Goal: Information Seeking & Learning: Learn about a topic

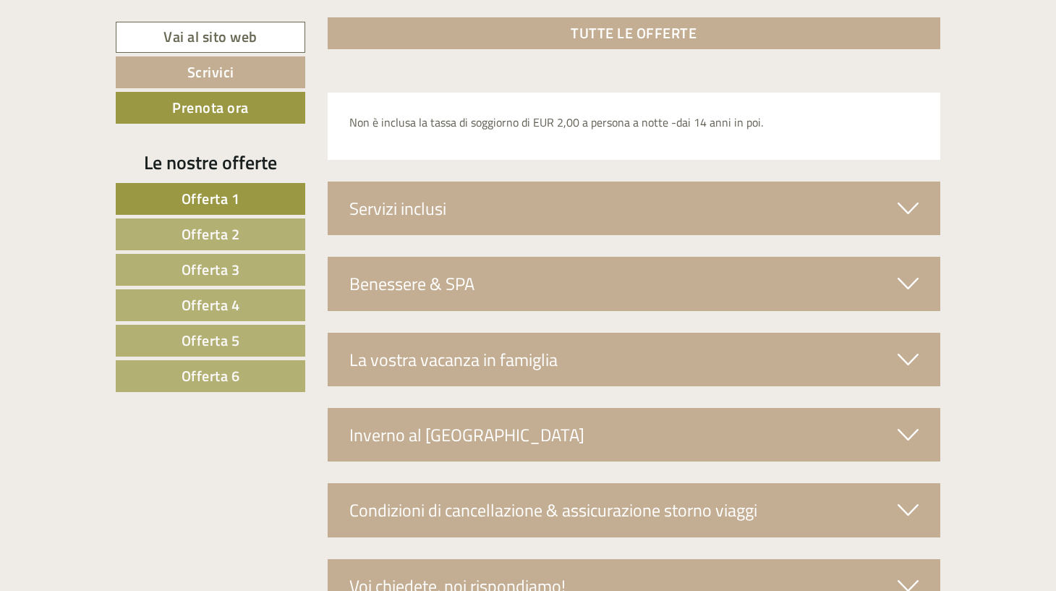
scroll to position [4984, 0]
click at [186, 236] on span "Offerta 2" at bounding box center [211, 234] width 59 height 22
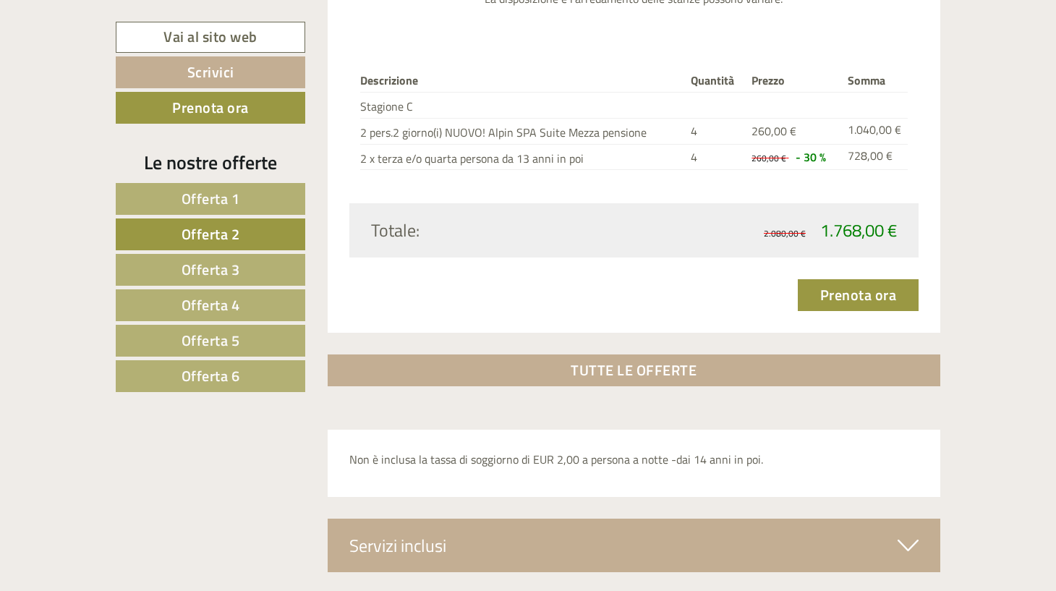
scroll to position [2089, 0]
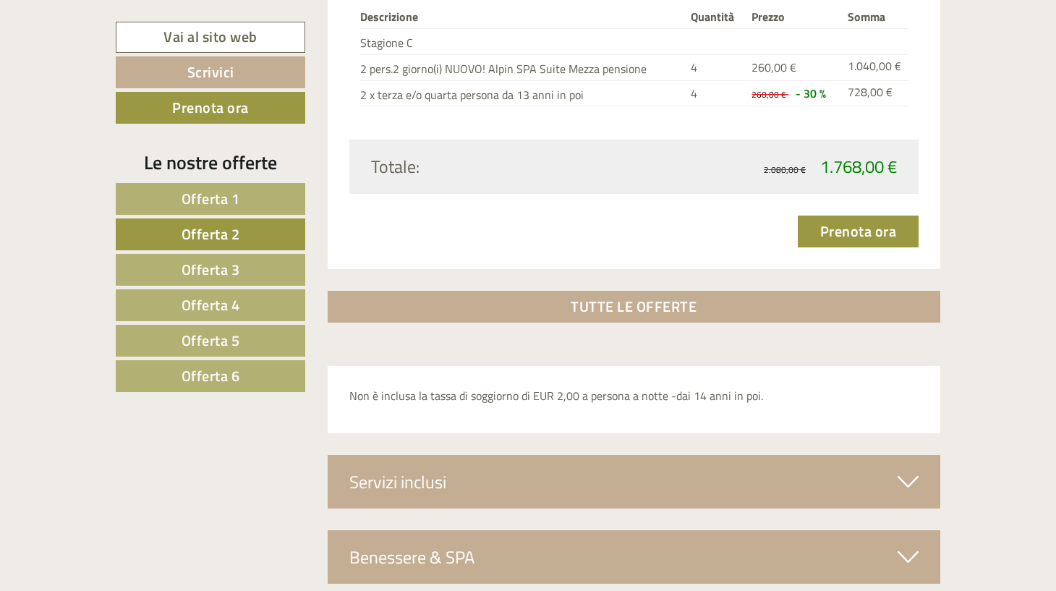
click at [205, 270] on span "Offerta 3" at bounding box center [211, 269] width 59 height 22
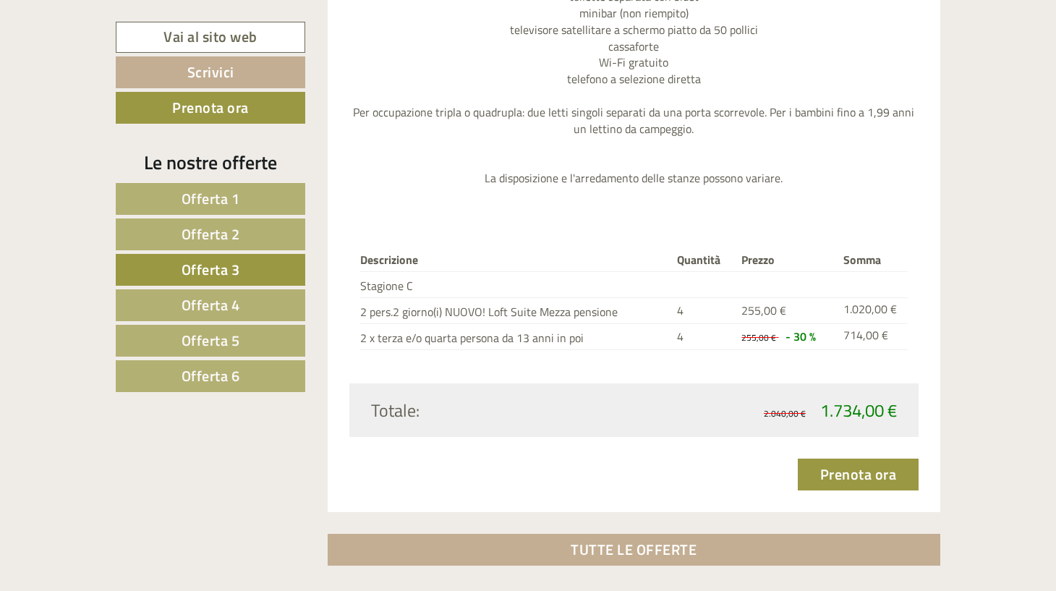
scroll to position [1832, 0]
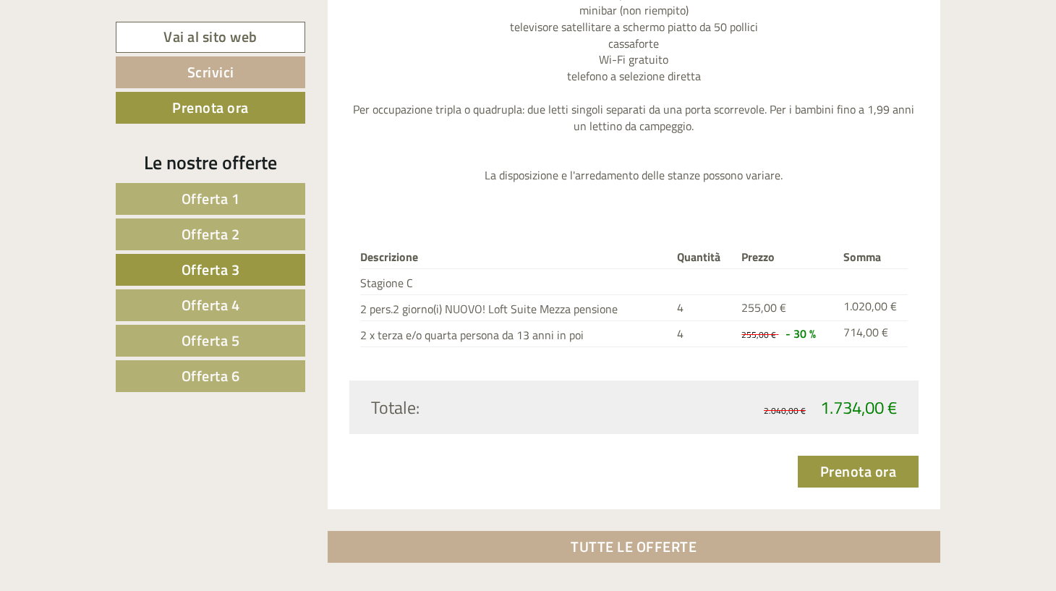
click at [218, 302] on span "Offerta 4" at bounding box center [211, 305] width 59 height 22
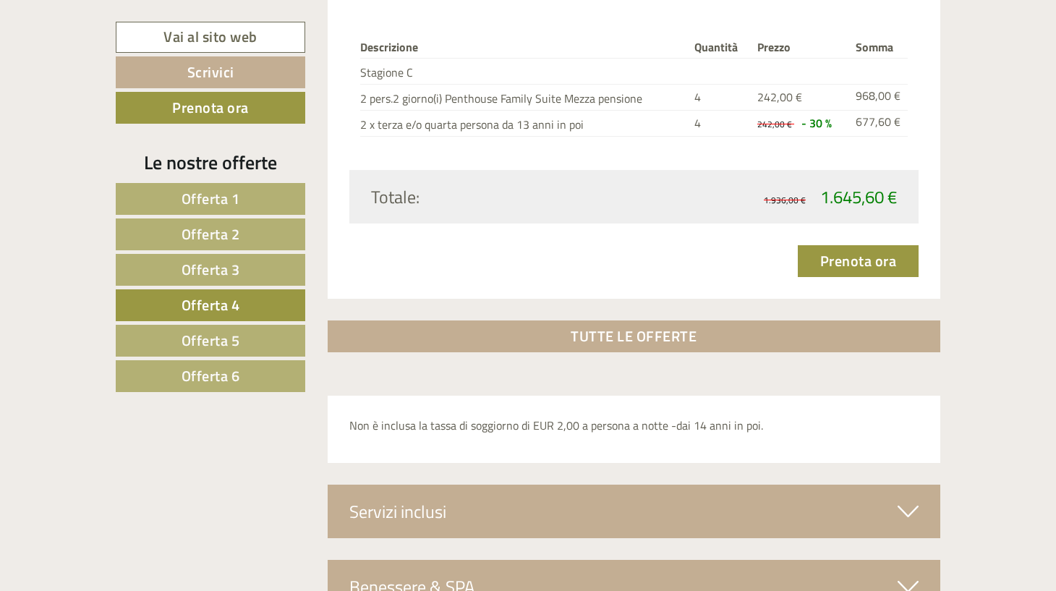
scroll to position [1994, 0]
click at [186, 339] on span "Offerta 5" at bounding box center [211, 340] width 59 height 22
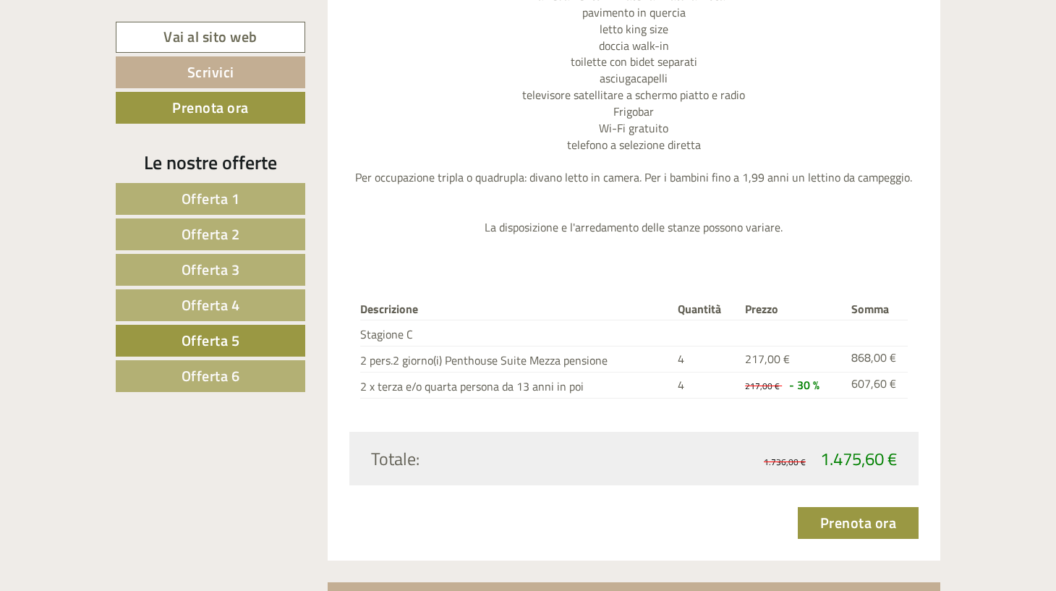
scroll to position [1732, 0]
click at [211, 359] on span "Offerta 6" at bounding box center [211, 376] width 59 height 22
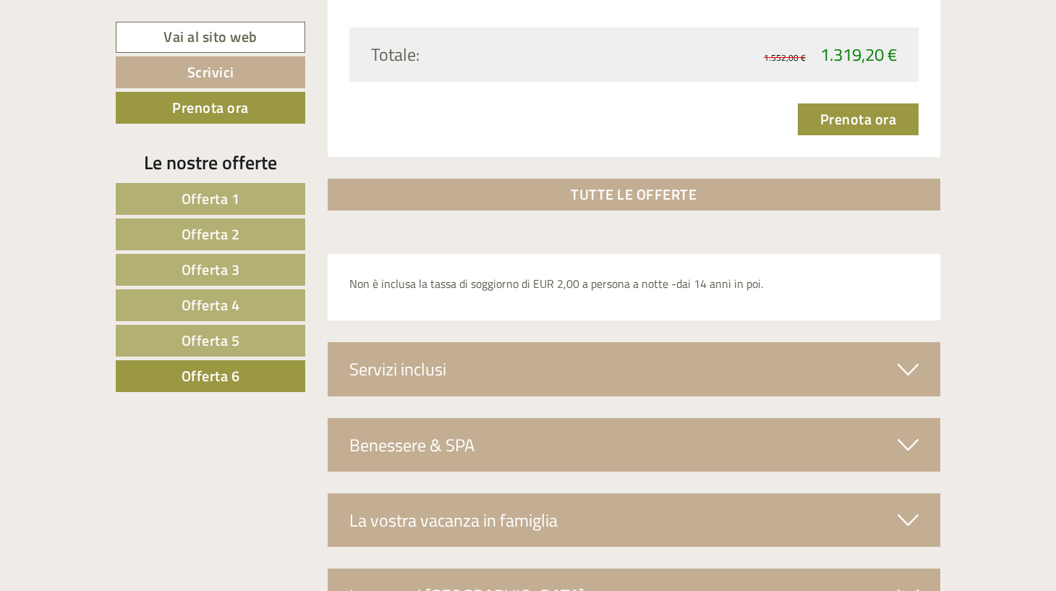
scroll to position [2151, 0]
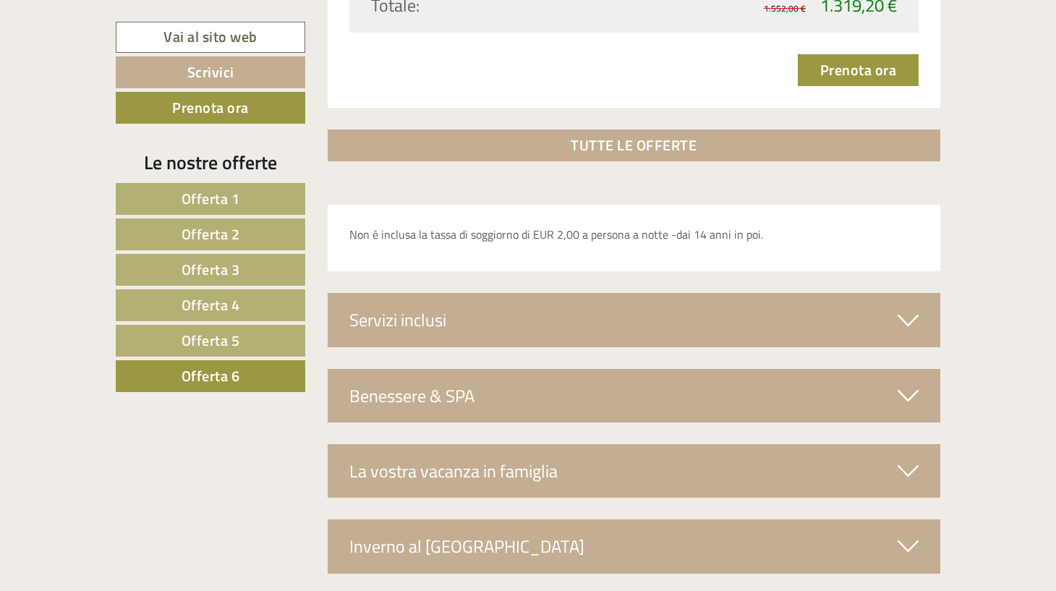
click at [559, 297] on div "Servizi inclusi" at bounding box center [634, 320] width 613 height 54
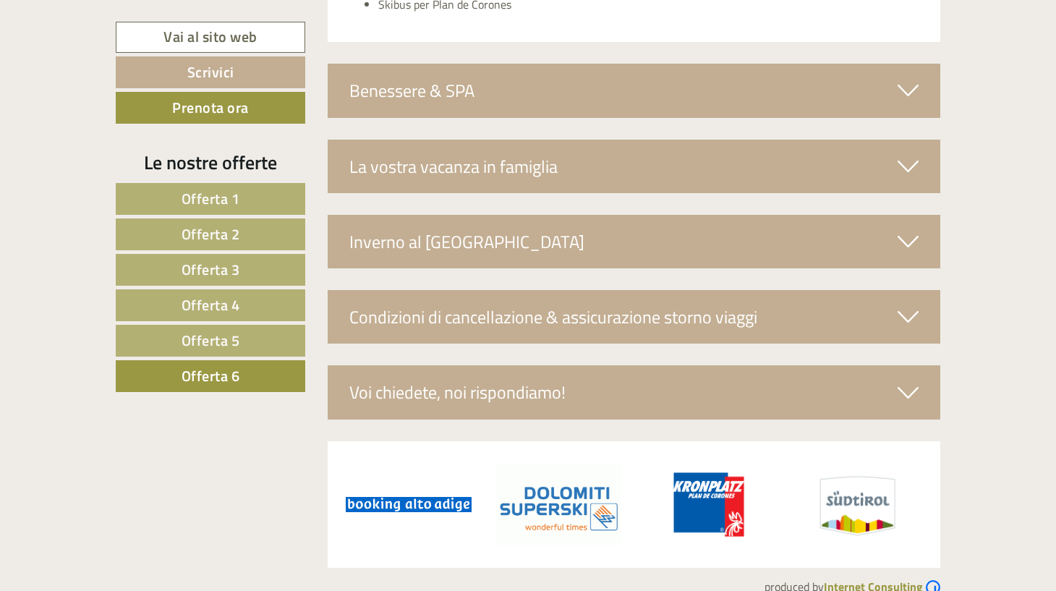
scroll to position [2655, 0]
click at [228, 334] on span "Offerta 5" at bounding box center [211, 340] width 59 height 22
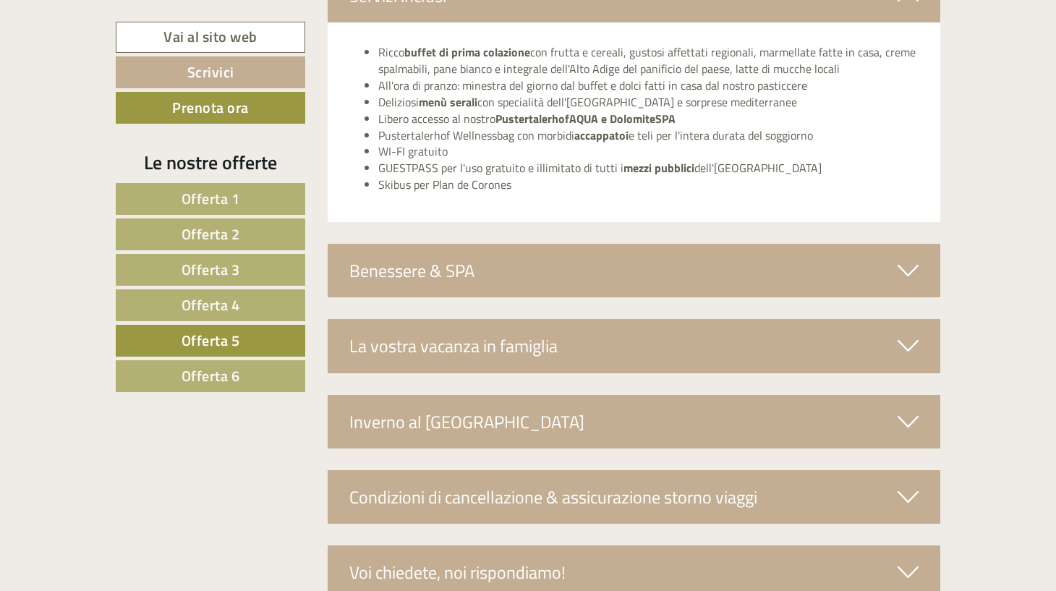
scroll to position [2509, 0]
click at [446, 243] on div "Benessere & SPA" at bounding box center [634, 270] width 613 height 54
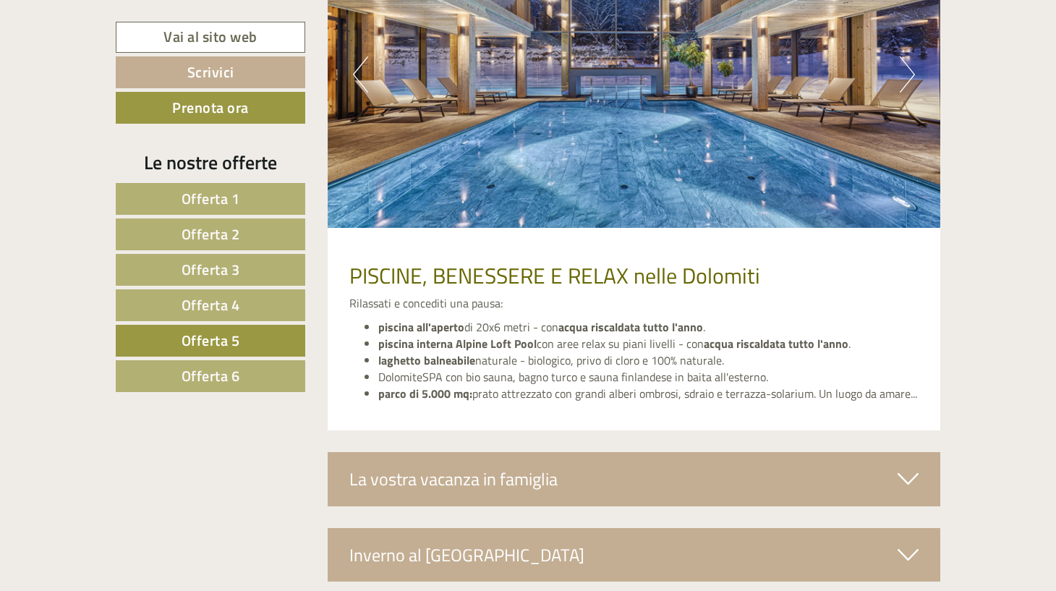
scroll to position [2897, 0]
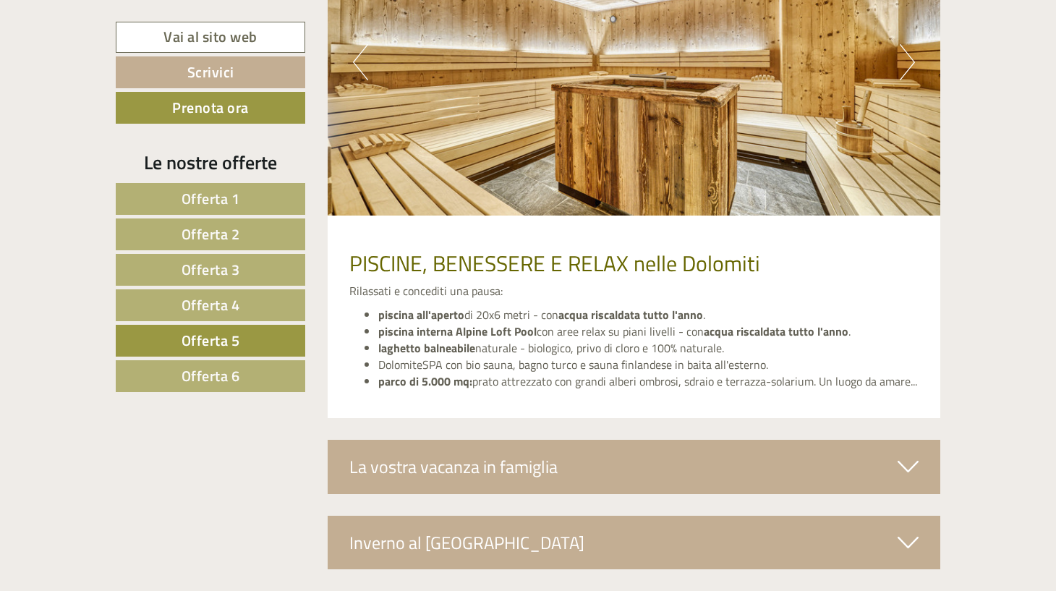
click at [532, 359] on div "La vostra vacanza in famiglia" at bounding box center [634, 467] width 613 height 54
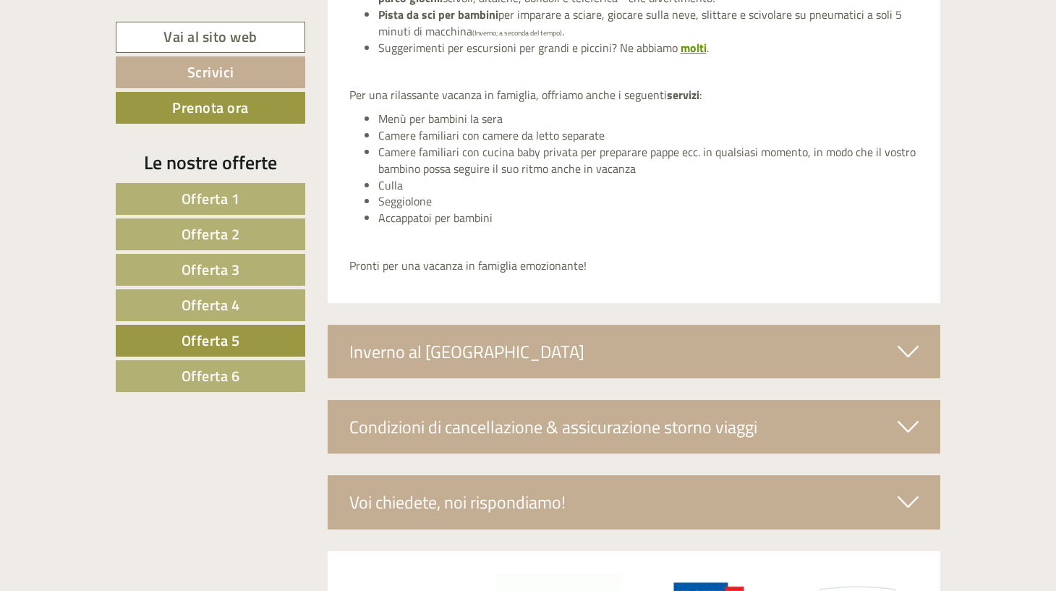
scroll to position [3481, 0]
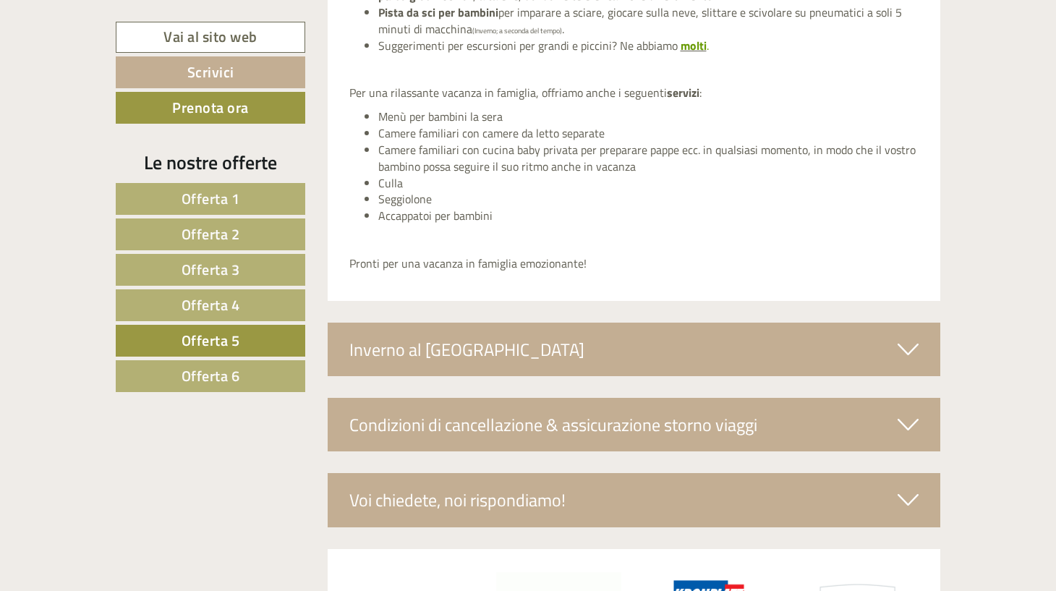
click at [515, 323] on div "Inverno al Pustertalerhof" at bounding box center [634, 350] width 613 height 54
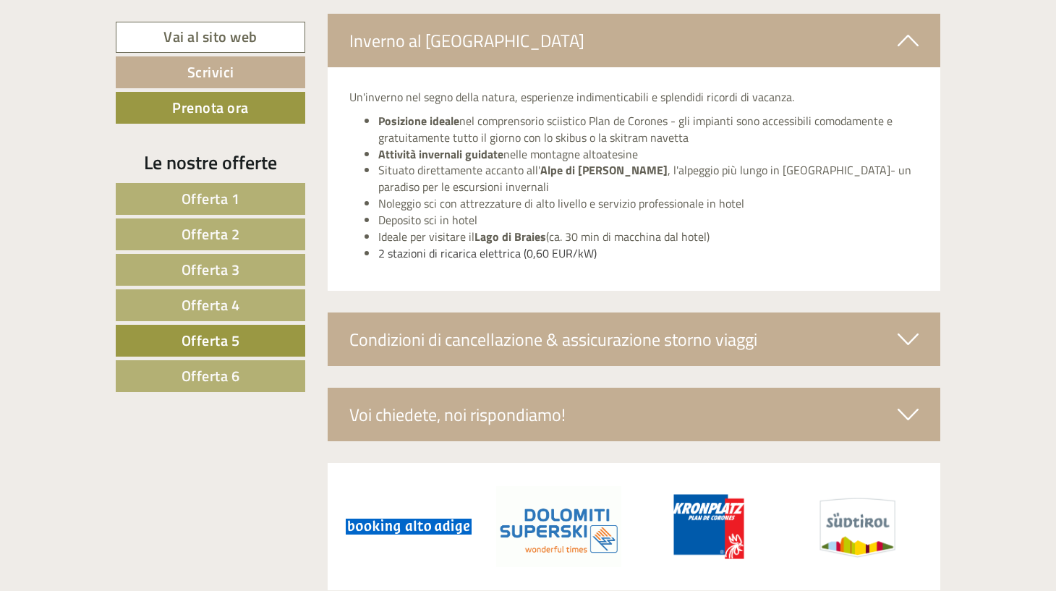
scroll to position [3790, 0]
click at [501, 313] on div "Condizioni di cancellazione & assicurazione storno viaggi" at bounding box center [634, 340] width 613 height 54
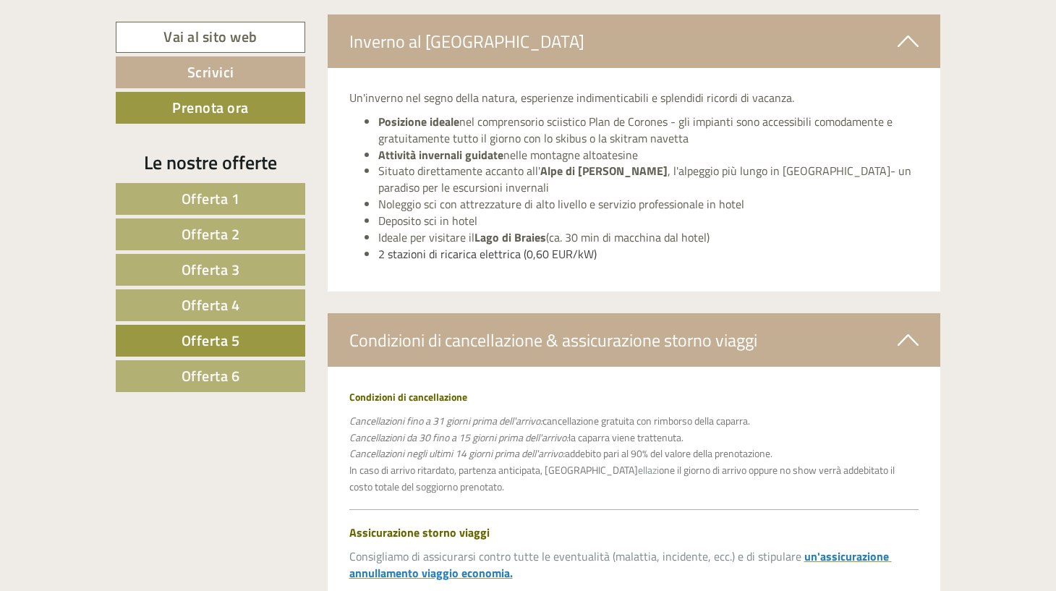
click at [501, 313] on div "Condizioni di cancellazione & assicurazione storno viaggi" at bounding box center [634, 340] width 613 height 54
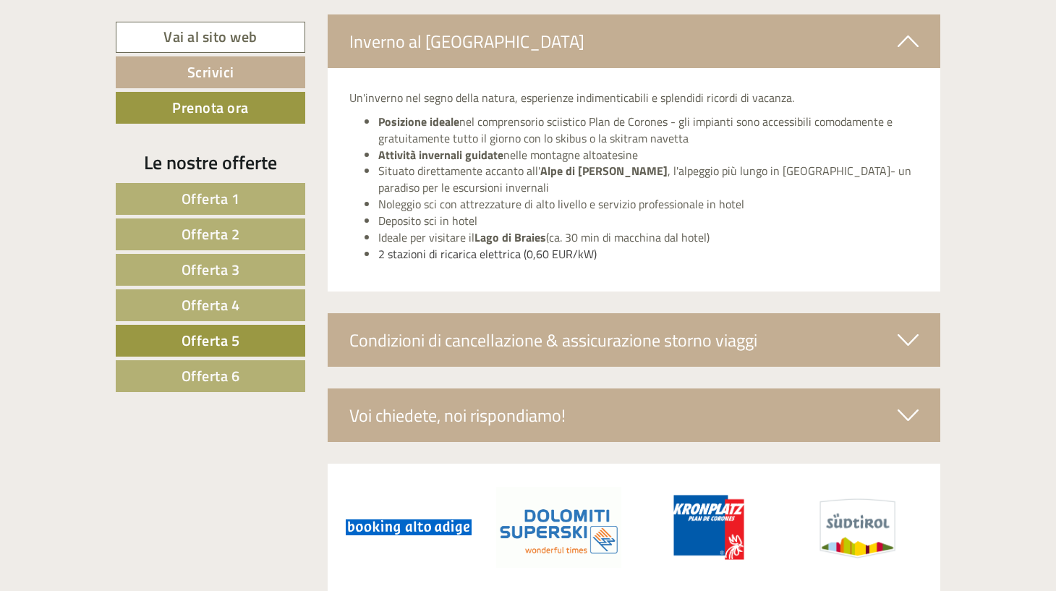
click at [500, 359] on div "Voi chiedete, noi rispondiamo!" at bounding box center [634, 415] width 613 height 54
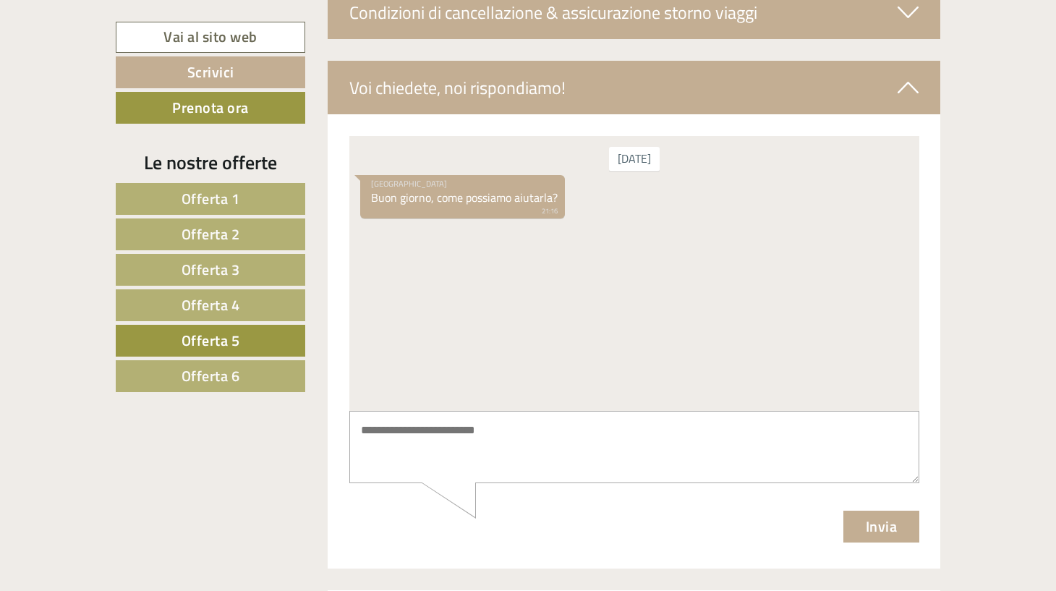
scroll to position [4143, 0]
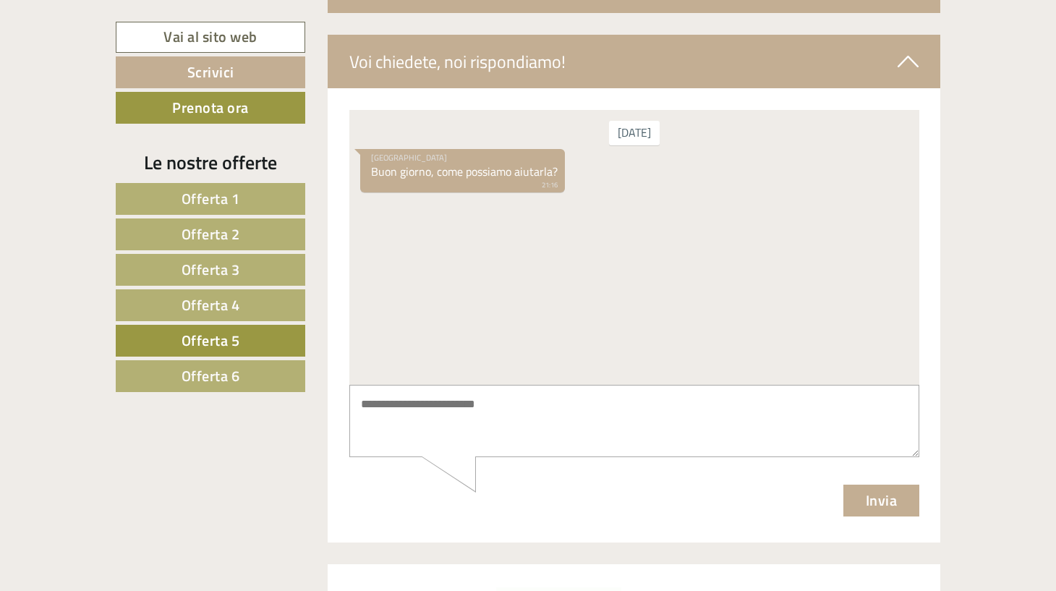
click at [203, 359] on span "Offerta 6" at bounding box center [211, 376] width 59 height 22
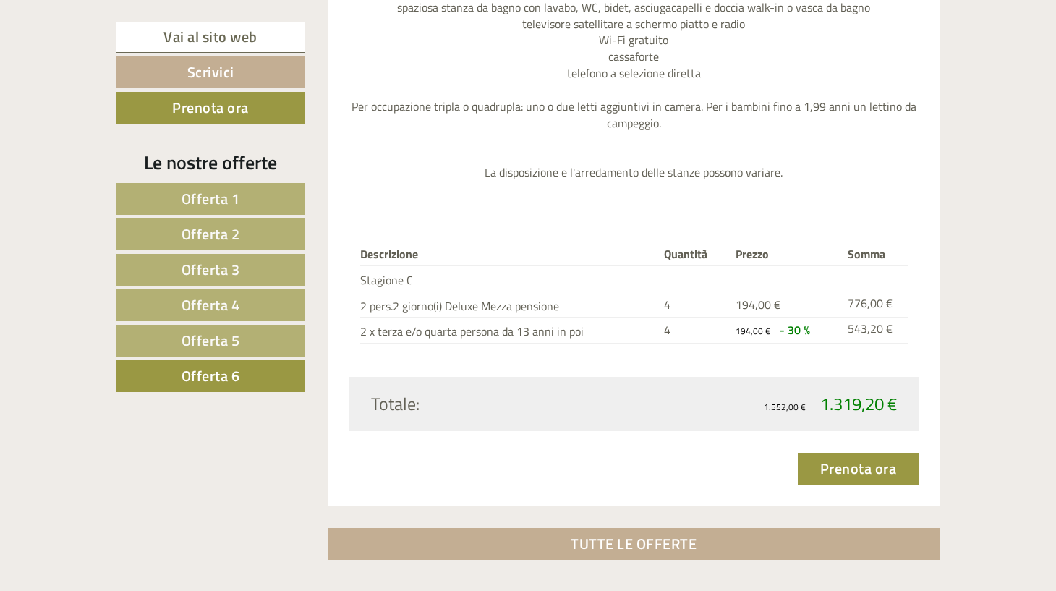
scroll to position [1754, 0]
click at [229, 340] on span "Offerta 5" at bounding box center [211, 340] width 59 height 22
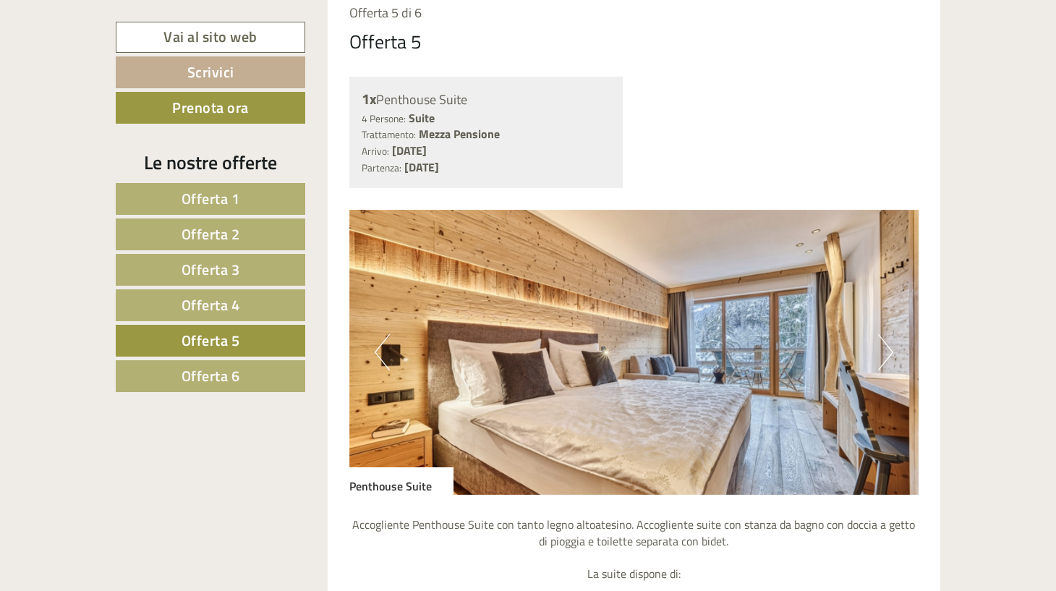
scroll to position [1110, 0]
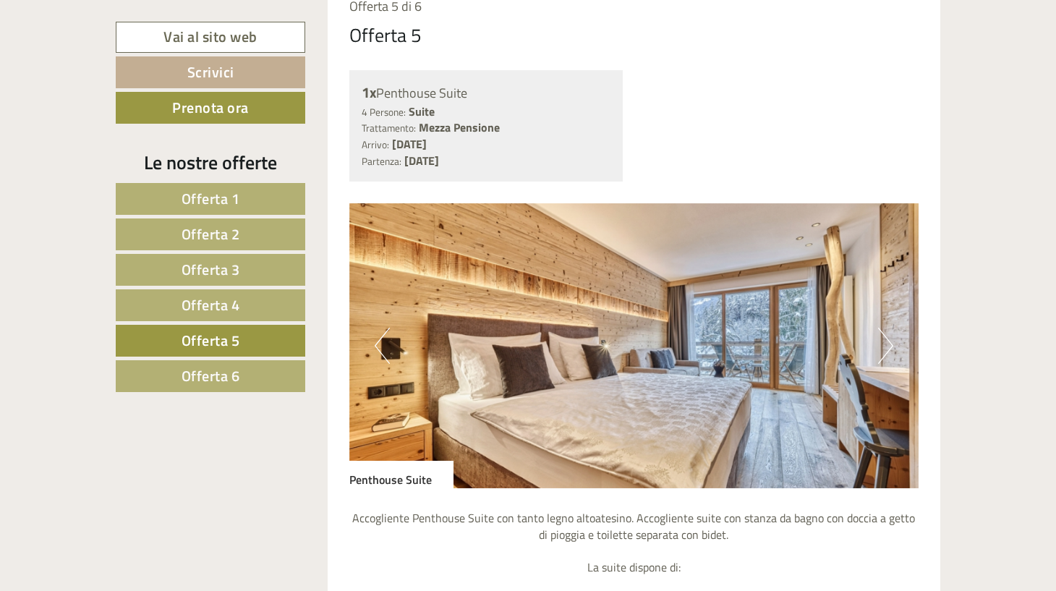
click at [571, 341] on img at bounding box center [634, 345] width 570 height 285
click at [571, 341] on button "Next" at bounding box center [885, 346] width 15 height 36
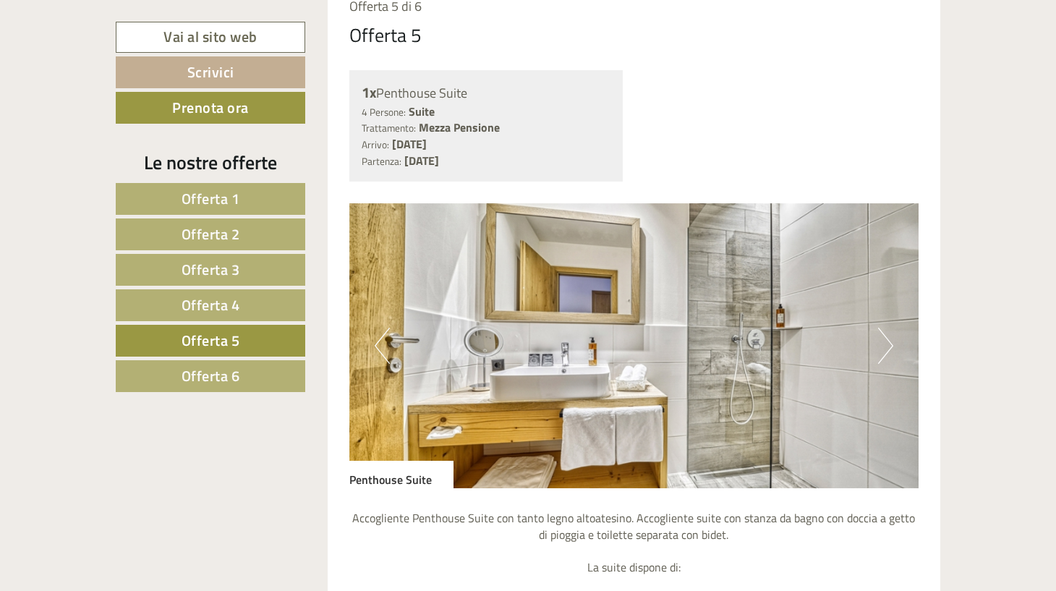
click at [571, 341] on button "Next" at bounding box center [885, 346] width 15 height 36
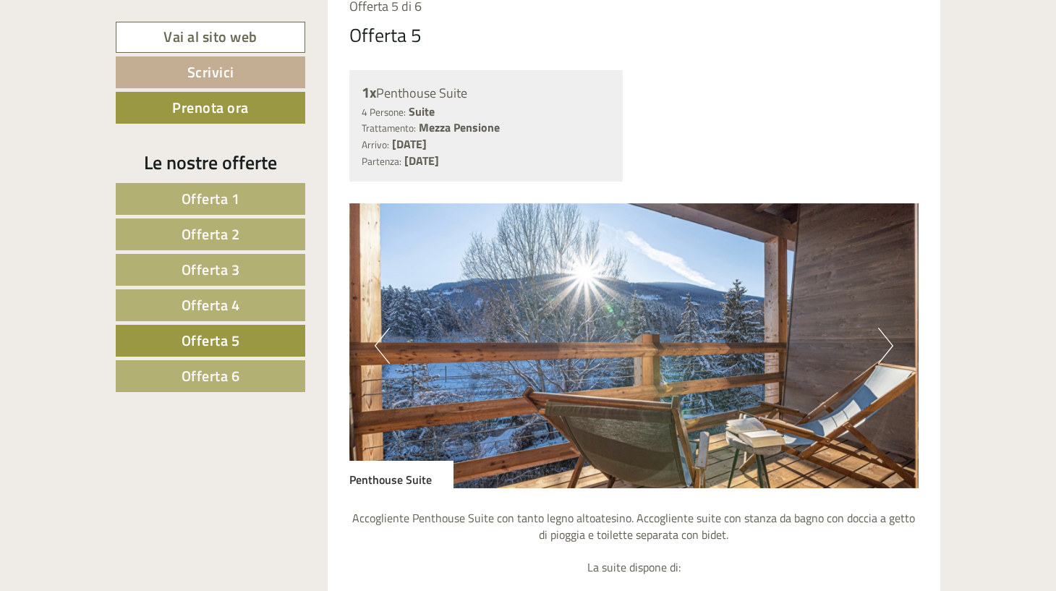
click at [571, 341] on button "Next" at bounding box center [885, 346] width 15 height 36
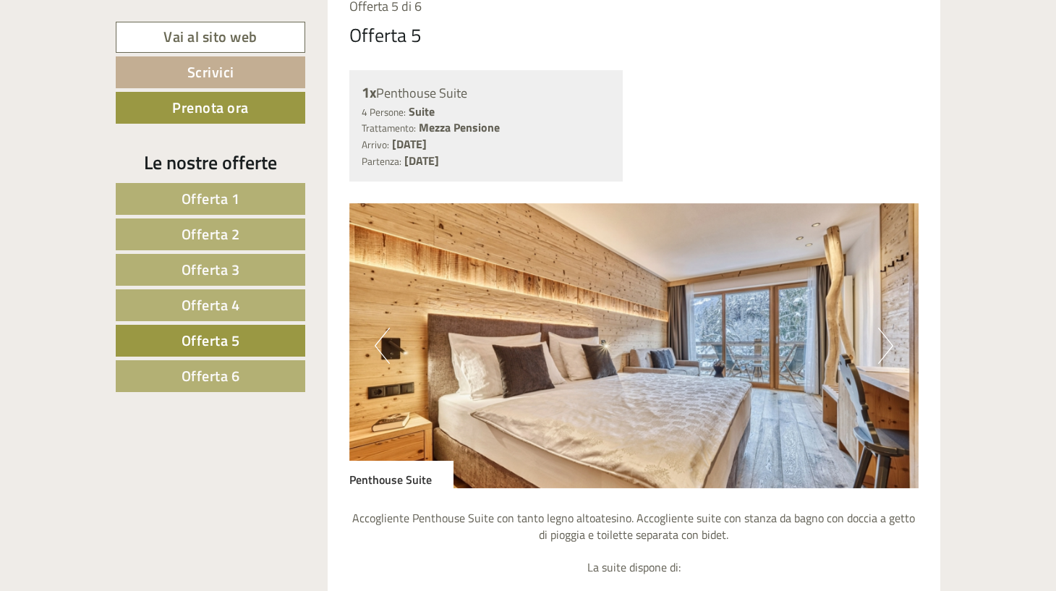
click at [571, 341] on button "Next" at bounding box center [885, 346] width 15 height 36
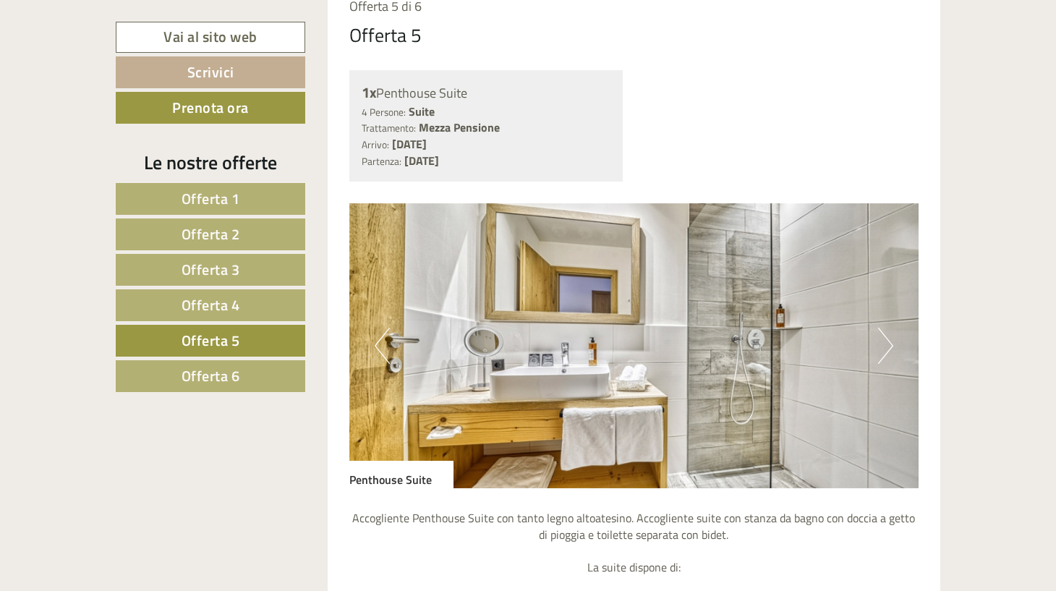
click at [571, 341] on button "Next" at bounding box center [885, 346] width 15 height 36
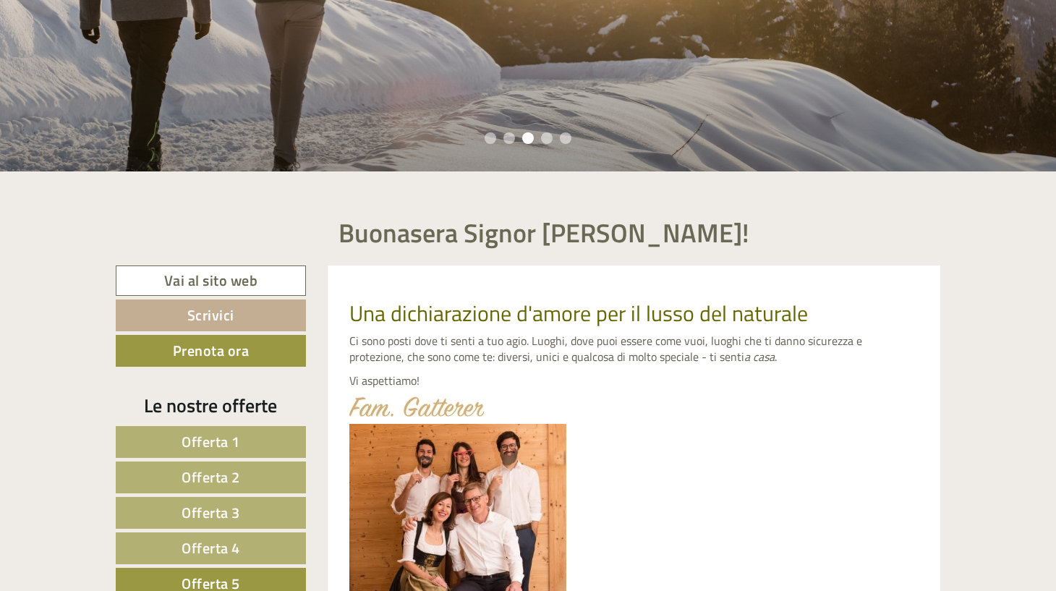
scroll to position [323, 0]
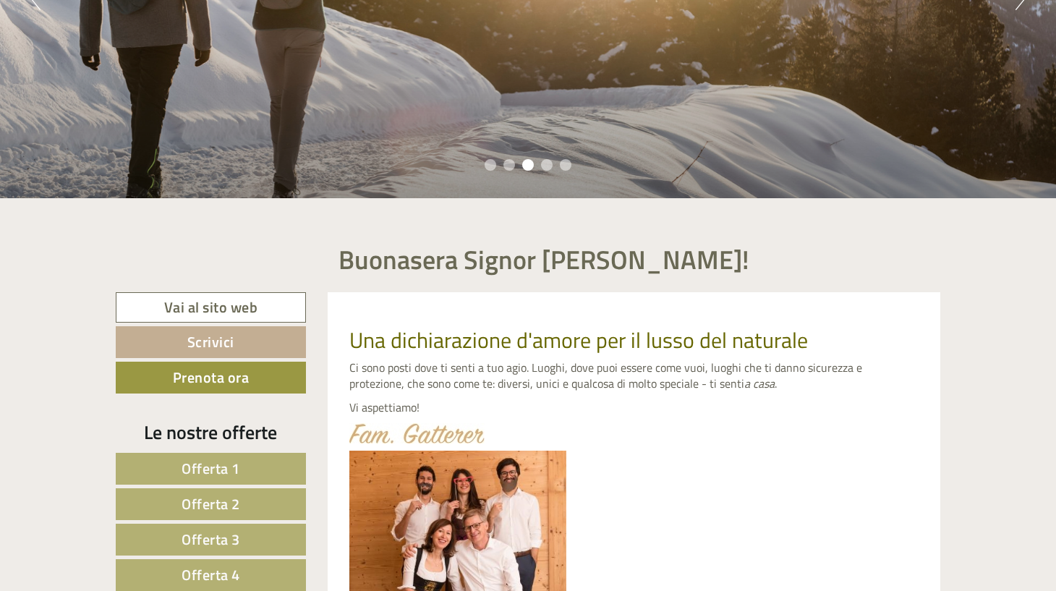
click at [226, 304] on link "Vai al sito web" at bounding box center [211, 307] width 190 height 31
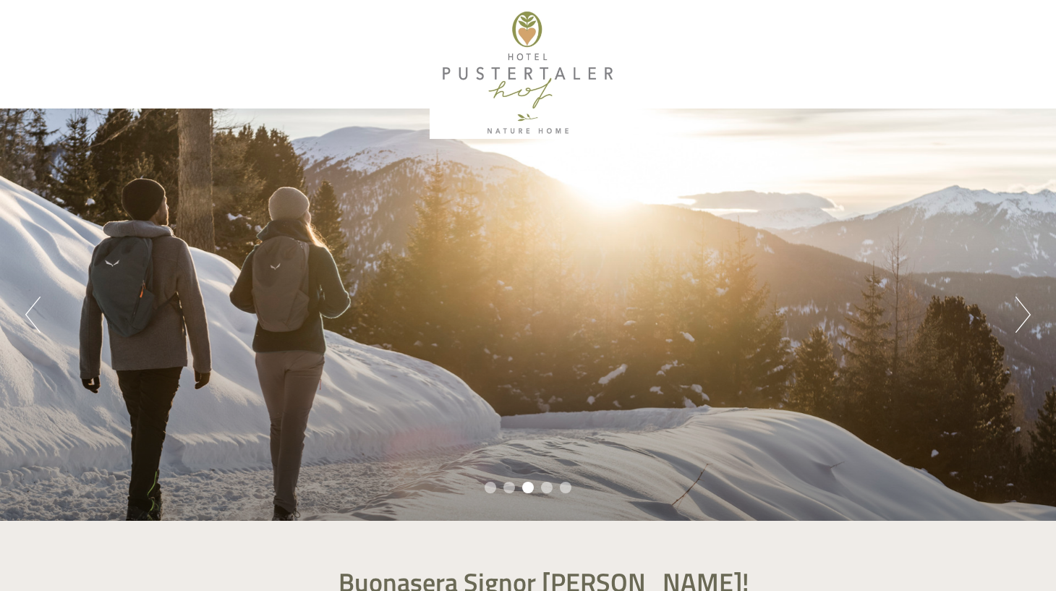
scroll to position [0, 0]
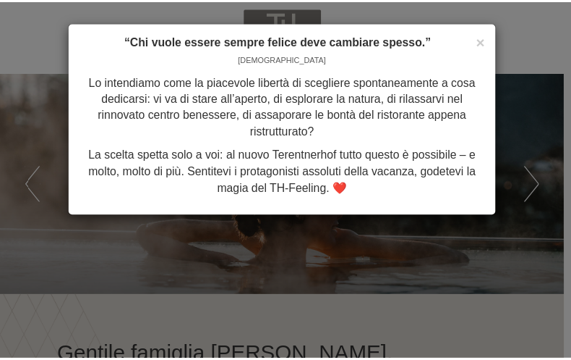
scroll to position [1048, 0]
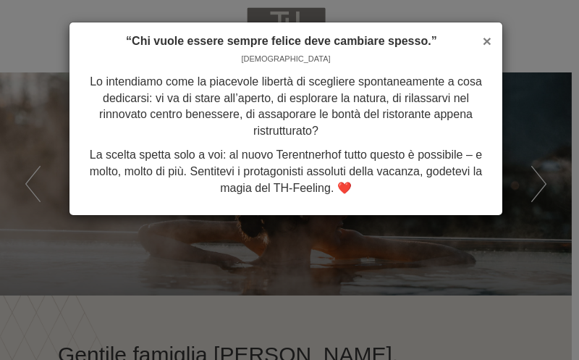
click at [488, 38] on span "×" at bounding box center [486, 41] width 9 height 17
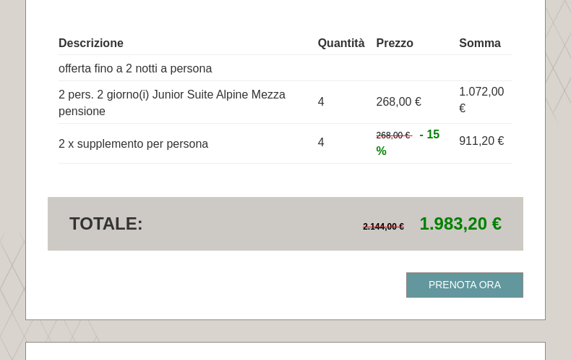
scroll to position [1482, 0]
